Goal: Check status: Check status

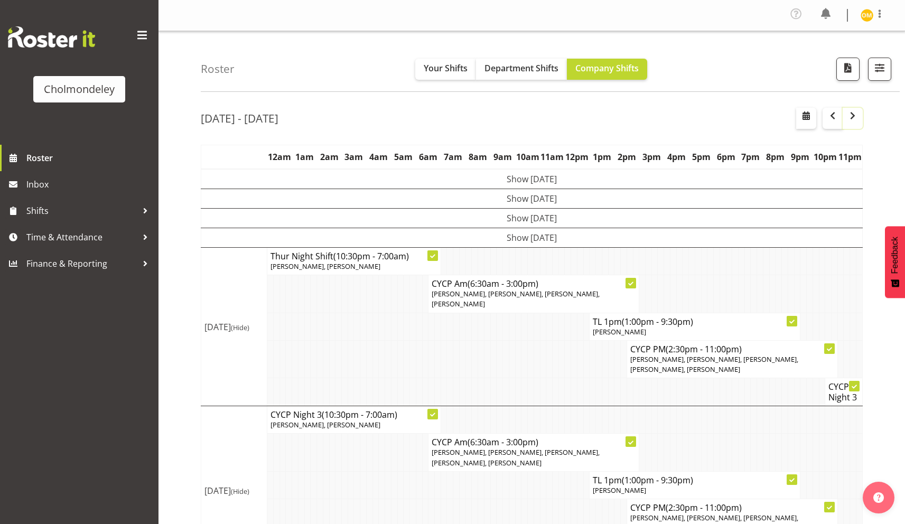
click at [852, 122] on span "button" at bounding box center [853, 117] width 3 height 16
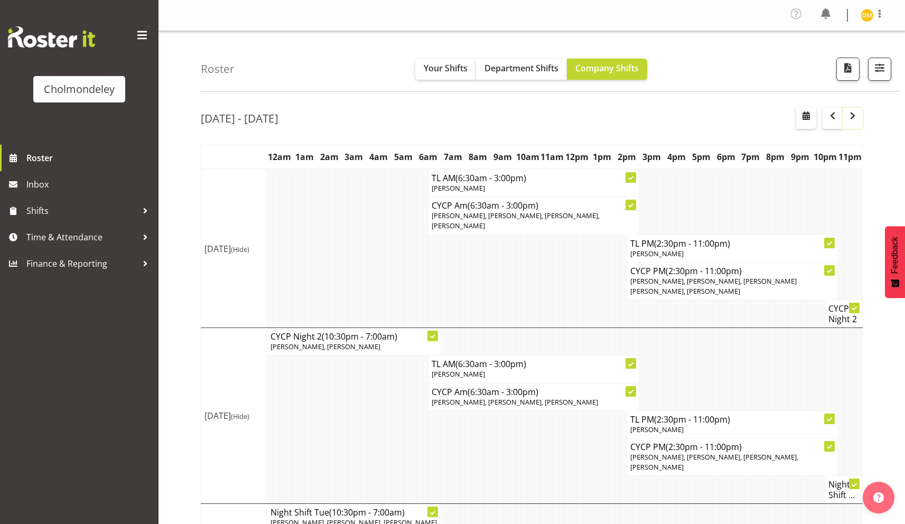
click at [852, 122] on span "button" at bounding box center [853, 117] width 3 height 16
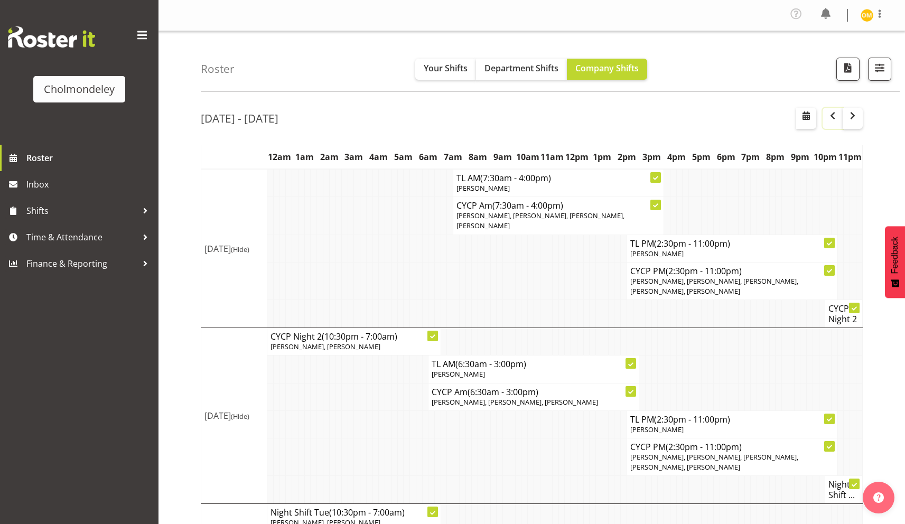
click at [823, 121] on button "button" at bounding box center [833, 118] width 20 height 21
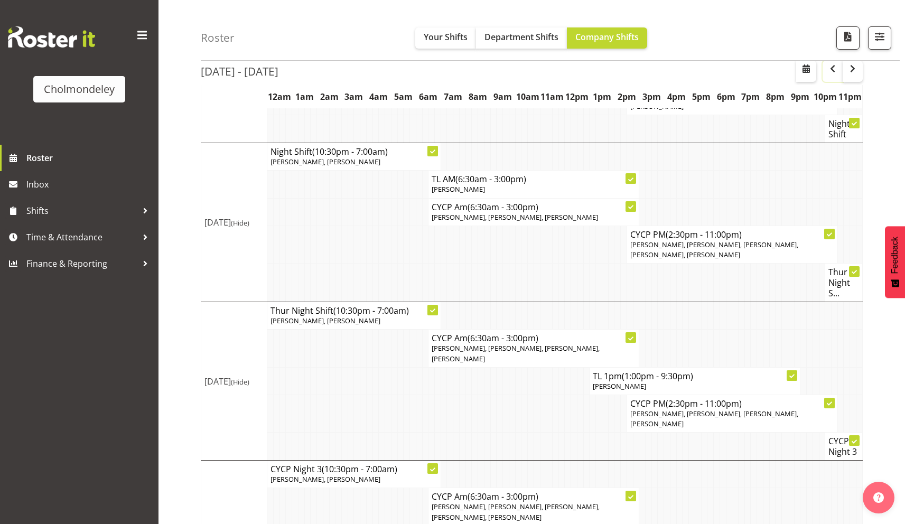
scroll to position [628, 0]
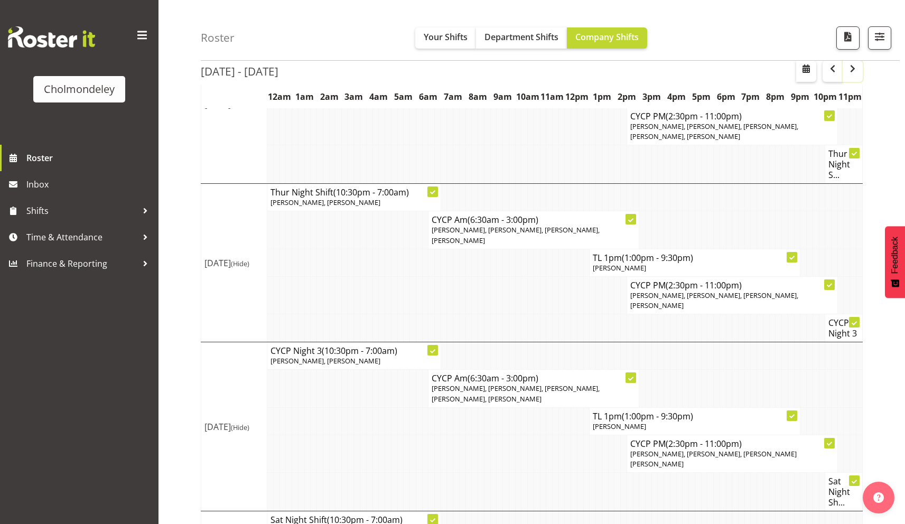
click at [854, 71] on span "button" at bounding box center [853, 68] width 13 height 13
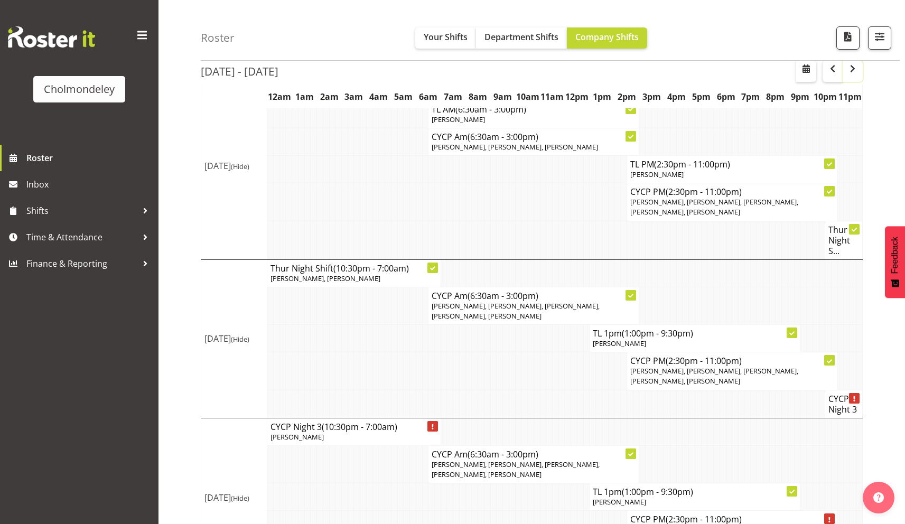
scroll to position [666, 0]
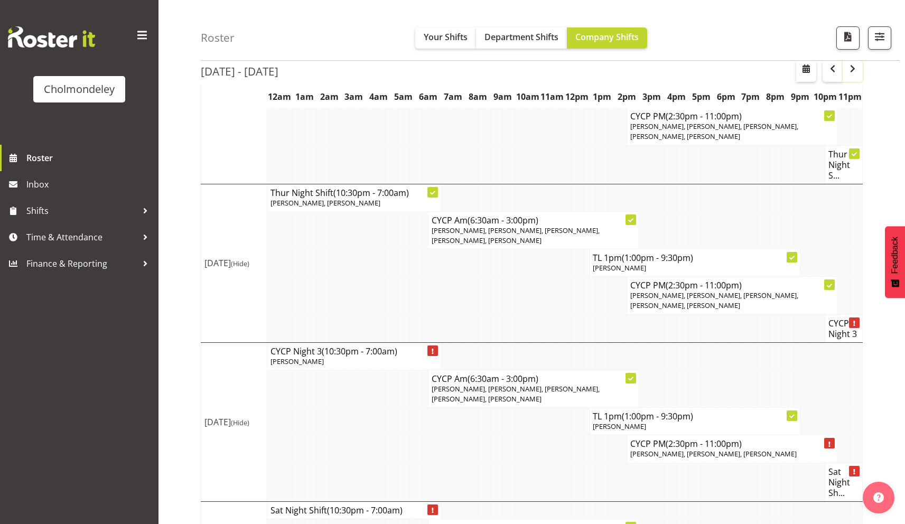
click at [856, 74] on span "button" at bounding box center [853, 68] width 13 height 13
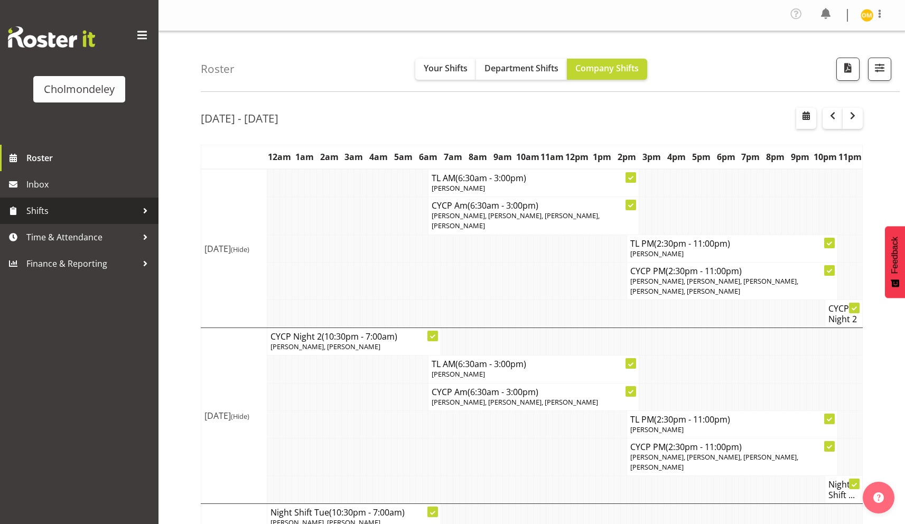
click at [111, 210] on span "Shifts" at bounding box center [81, 211] width 111 height 16
